Goal: Browse casually

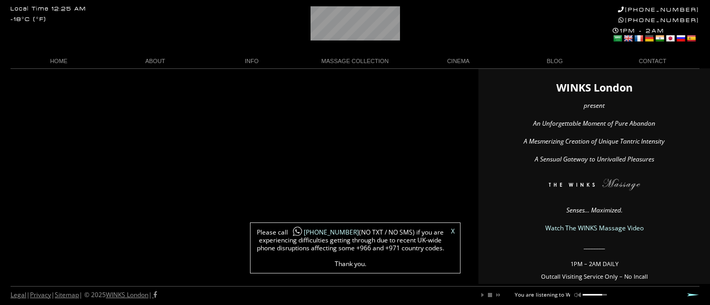
click at [452, 231] on link "X" at bounding box center [453, 231] width 4 height 6
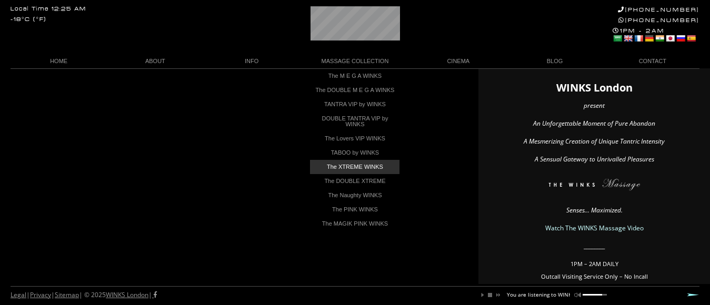
click at [380, 170] on link "The XTREME WINKS" at bounding box center [354, 167] width 89 height 14
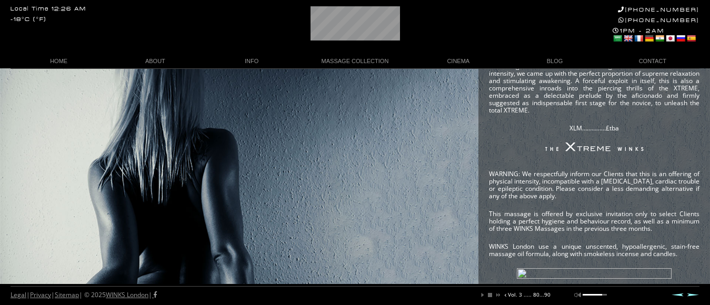
drag, startPoint x: 411, startPoint y: 190, endPoint x: 443, endPoint y: 208, distance: 37.0
click at [443, 208] on div "SOON TO COME In order to enjoy your WINKS Massage Experience, kindly refer to o…" at bounding box center [355, 82] width 710 height 775
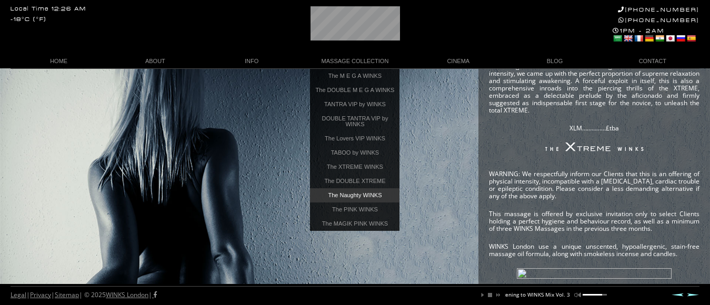
click at [371, 200] on link "The Naughty WINKS" at bounding box center [354, 195] width 89 height 14
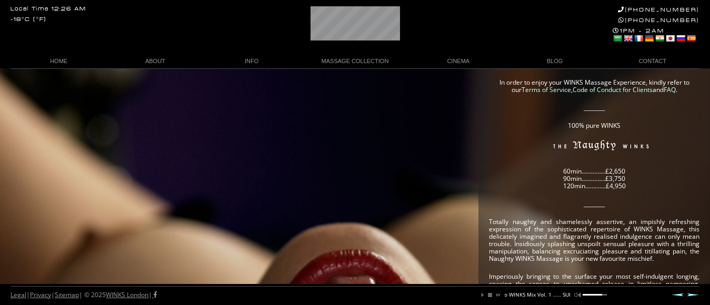
scroll to position [19, 0]
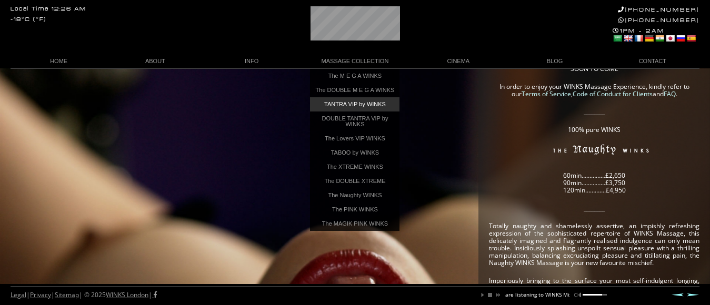
click at [383, 112] on link "TANTRA VIP by WINKS" at bounding box center [354, 104] width 89 height 14
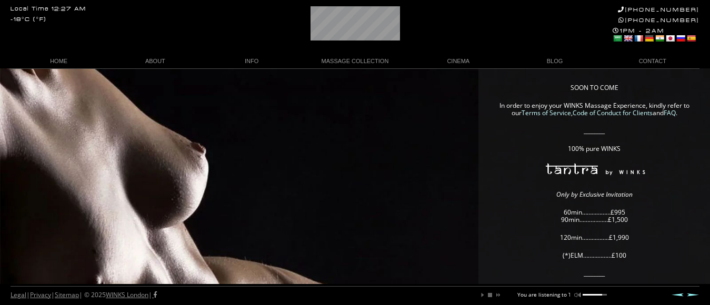
scroll to position [0, 54]
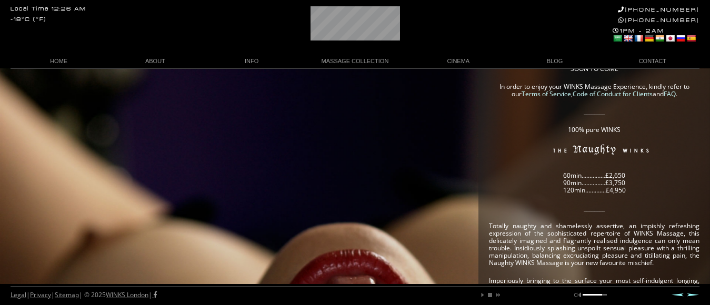
scroll to position [0, 33]
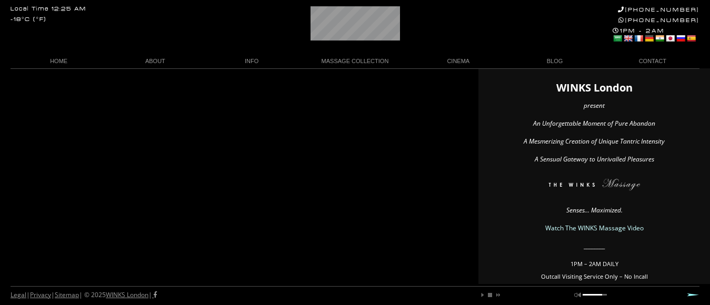
scroll to position [0, 29]
